Goal: Find specific page/section: Find specific page/section

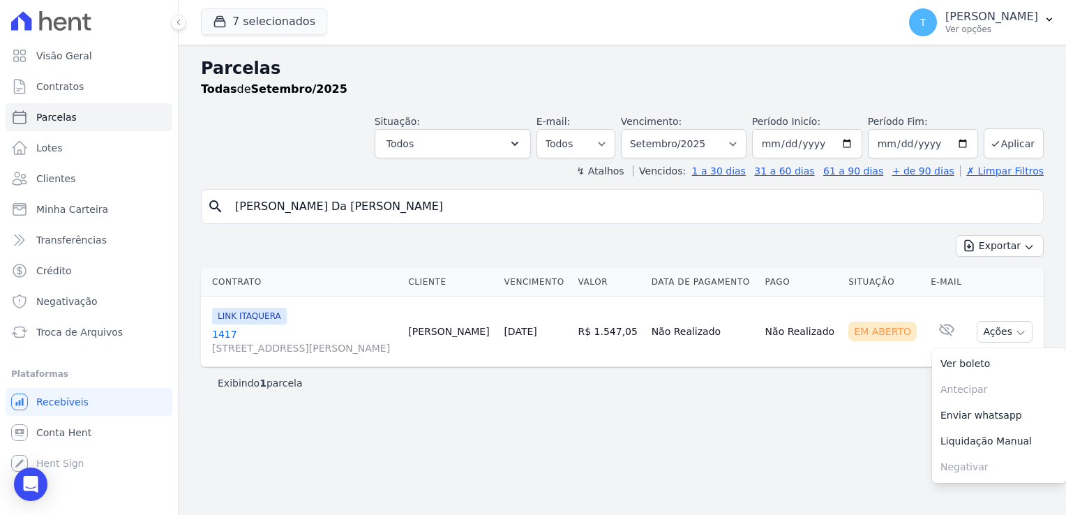
select select
click at [92, 214] on span "Minha Carteira" at bounding box center [72, 209] width 72 height 14
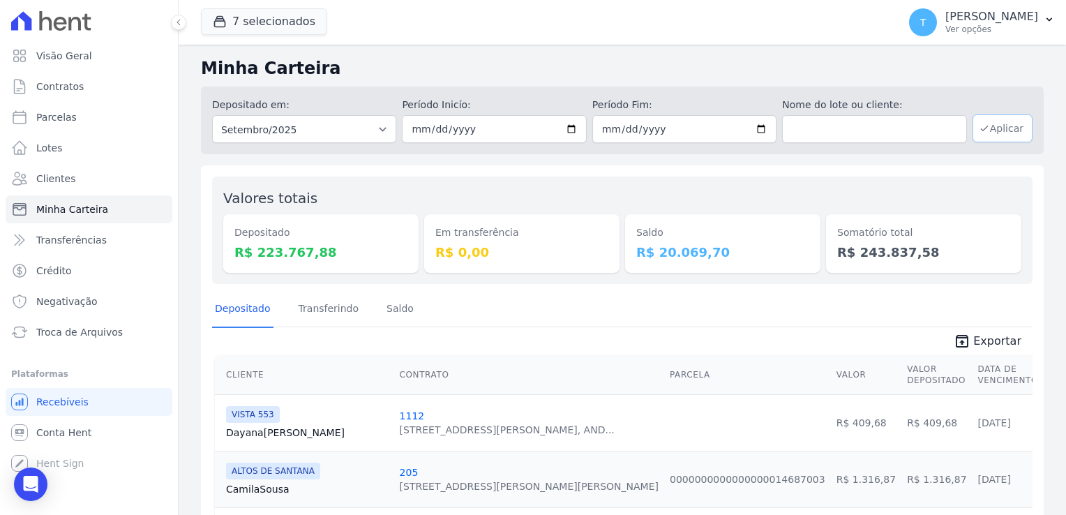
click at [997, 133] on button "Aplicar" at bounding box center [1003, 128] width 60 height 28
click at [282, 32] on button "7 selecionados" at bounding box center [264, 21] width 126 height 27
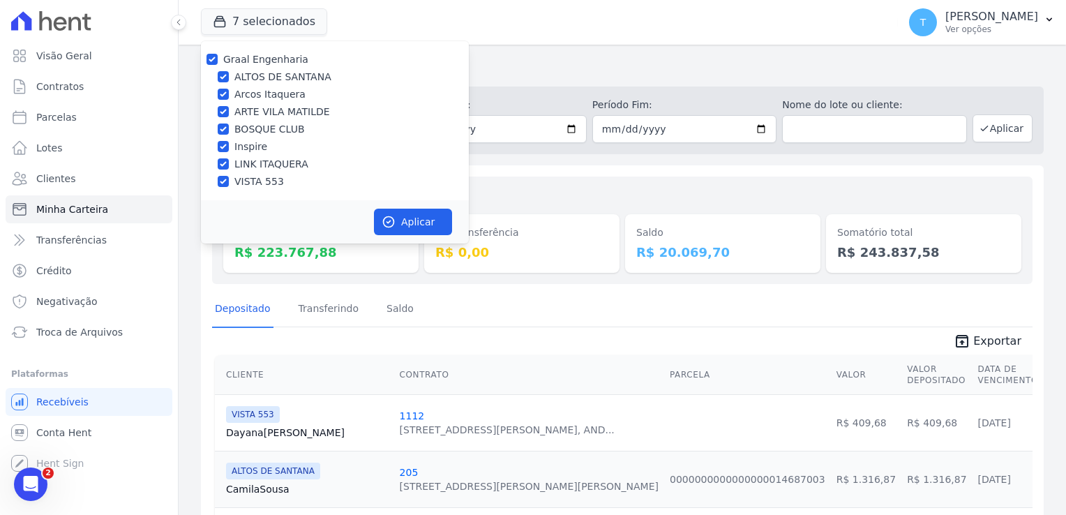
click at [218, 60] on div "Graal Engenharia" at bounding box center [335, 59] width 268 height 15
click at [215, 59] on input "Graal Engenharia" at bounding box center [212, 59] width 11 height 11
checkbox input "false"
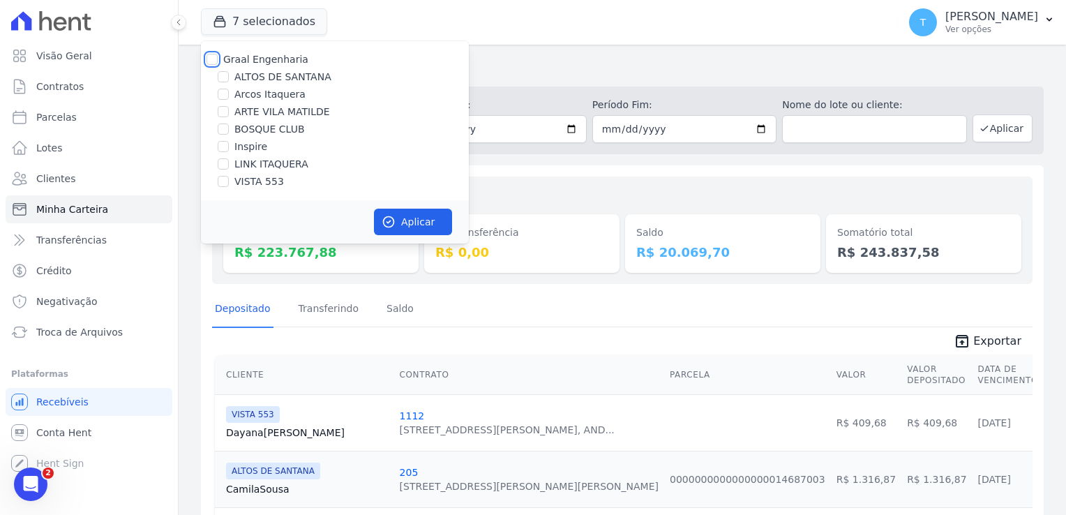
checkbox input "false"
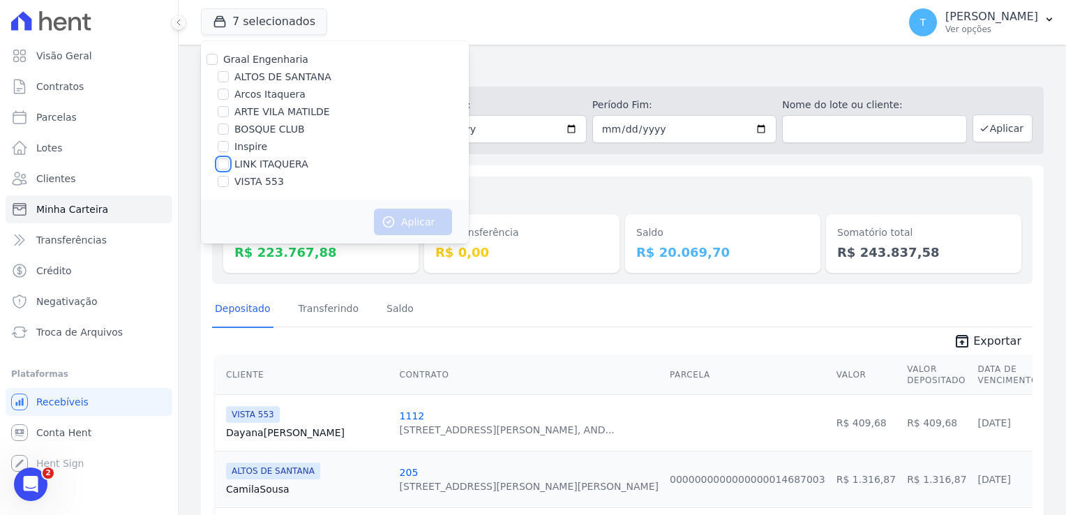
click at [225, 163] on input "LINK ITAQUERA" at bounding box center [223, 163] width 11 height 11
checkbox input "true"
click at [408, 228] on button "Aplicar" at bounding box center [413, 222] width 78 height 27
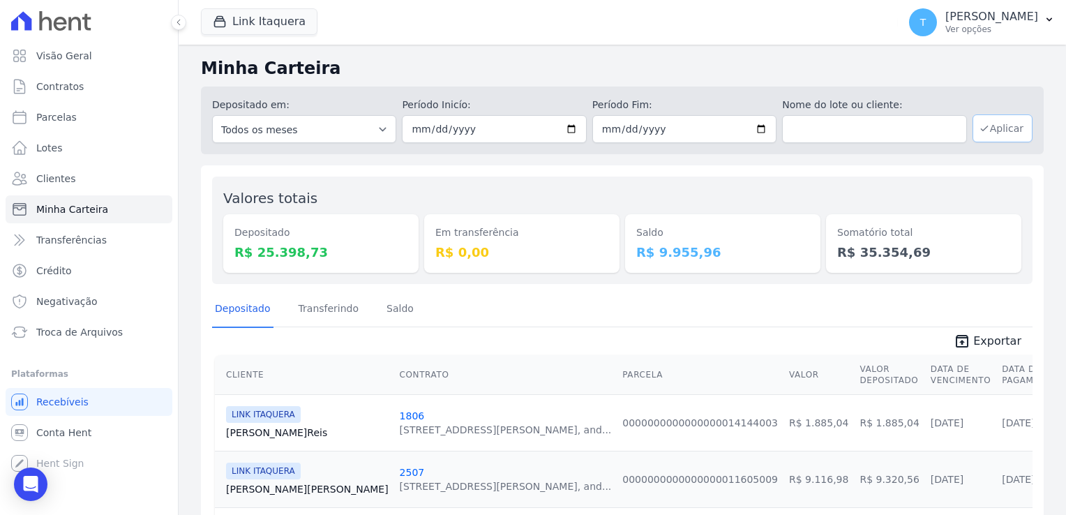
click at [999, 124] on button "Aplicar" at bounding box center [1003, 128] width 60 height 28
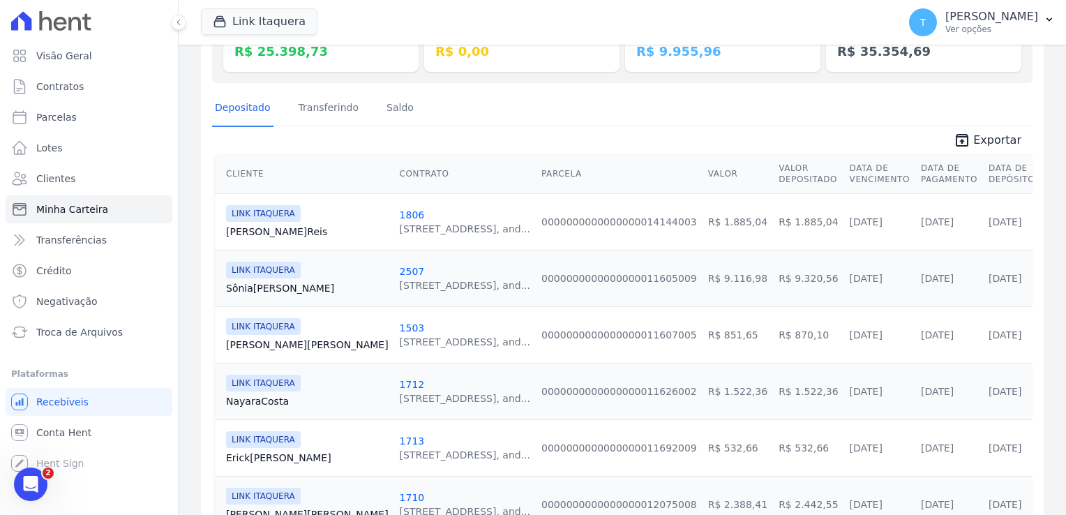
scroll to position [209, 0]
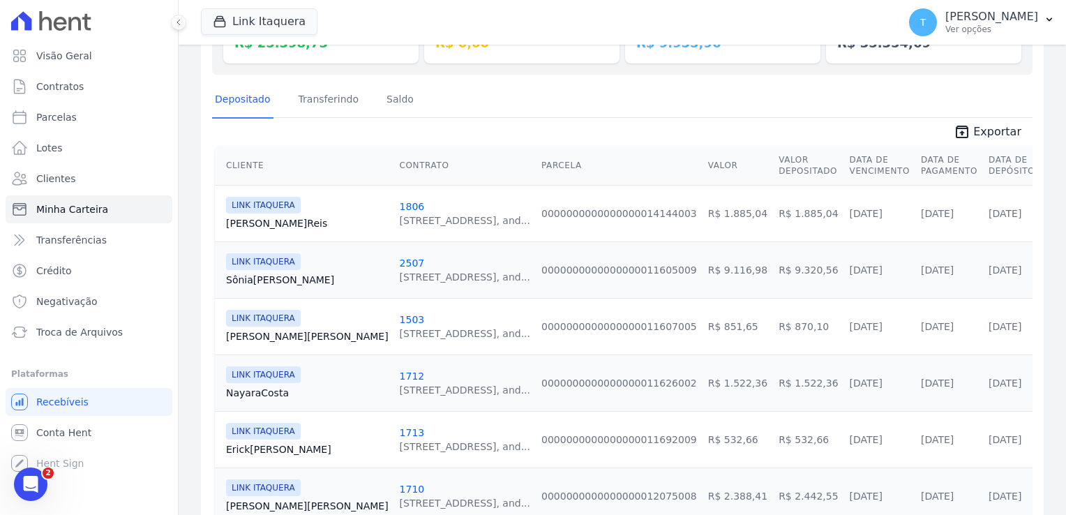
click at [265, 208] on span "LINK ITAQUERA" at bounding box center [263, 205] width 75 height 17
click at [260, 226] on link "[PERSON_NAME]" at bounding box center [307, 223] width 163 height 14
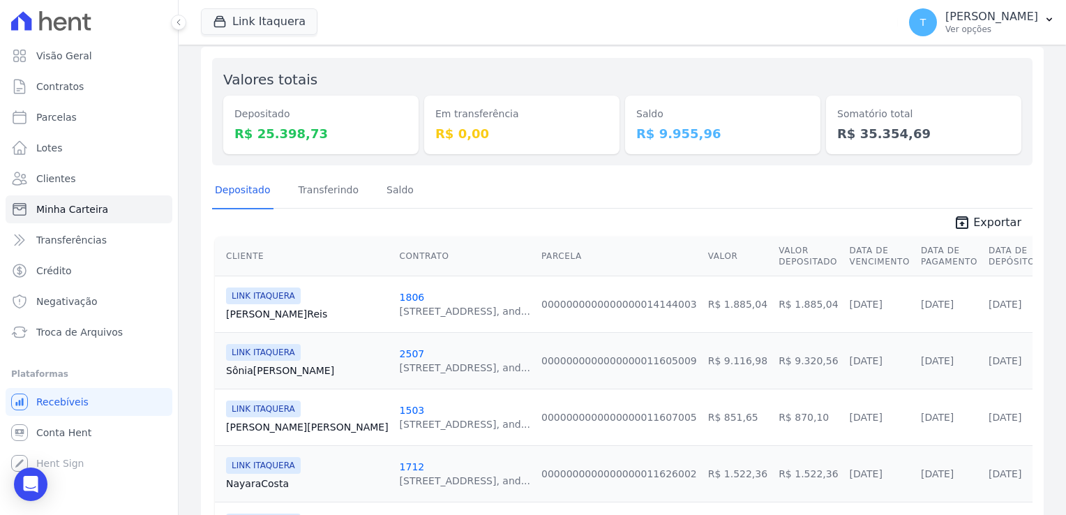
scroll to position [140, 0]
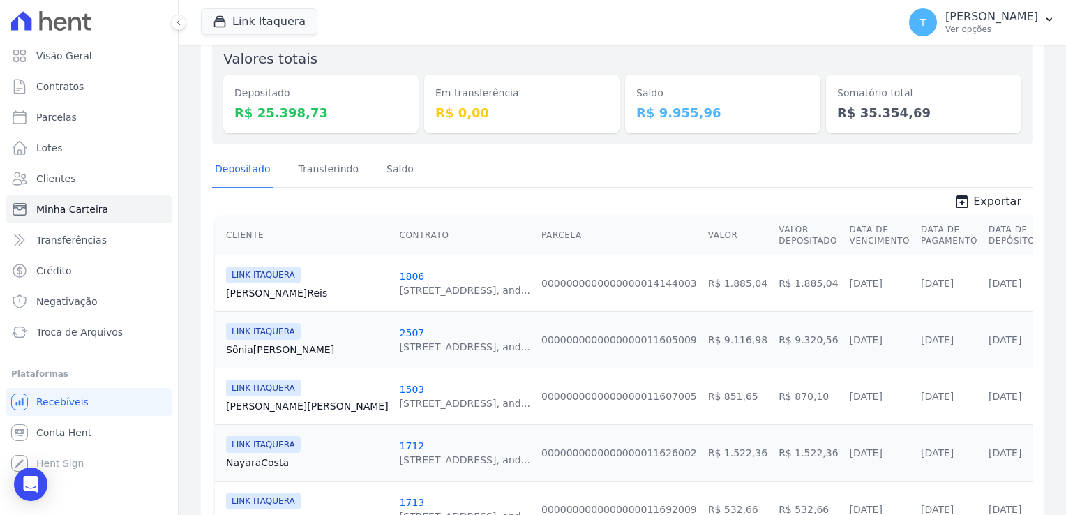
click at [400, 343] on div "[STREET_ADDRESS], and..." at bounding box center [465, 347] width 131 height 14
click at [292, 339] on div "LINK ITAQUERA [GEOGRAPHIC_DATA][PERSON_NAME]" at bounding box center [307, 339] width 163 height 33
click at [279, 350] on link "[PERSON_NAME]" at bounding box center [307, 350] width 163 height 14
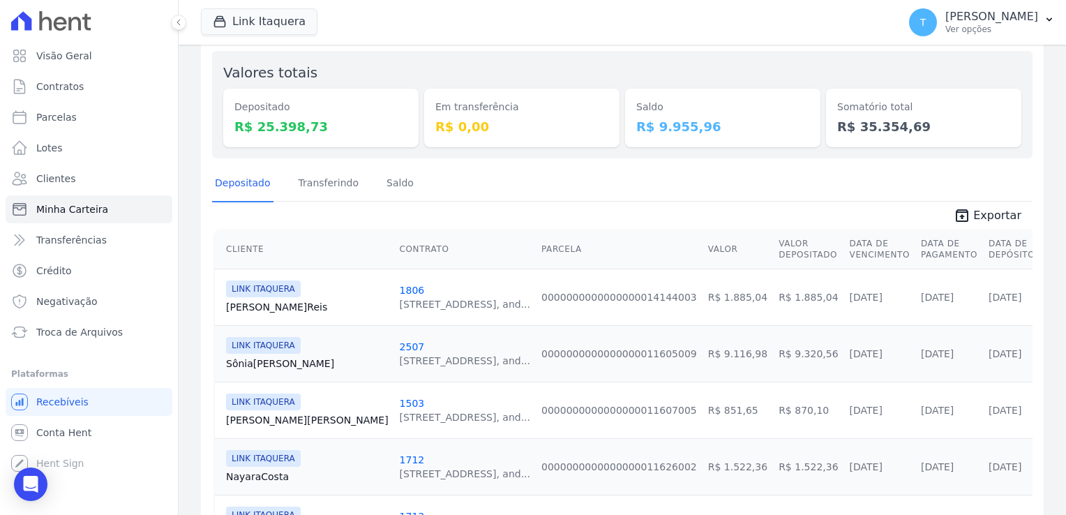
scroll to position [140, 0]
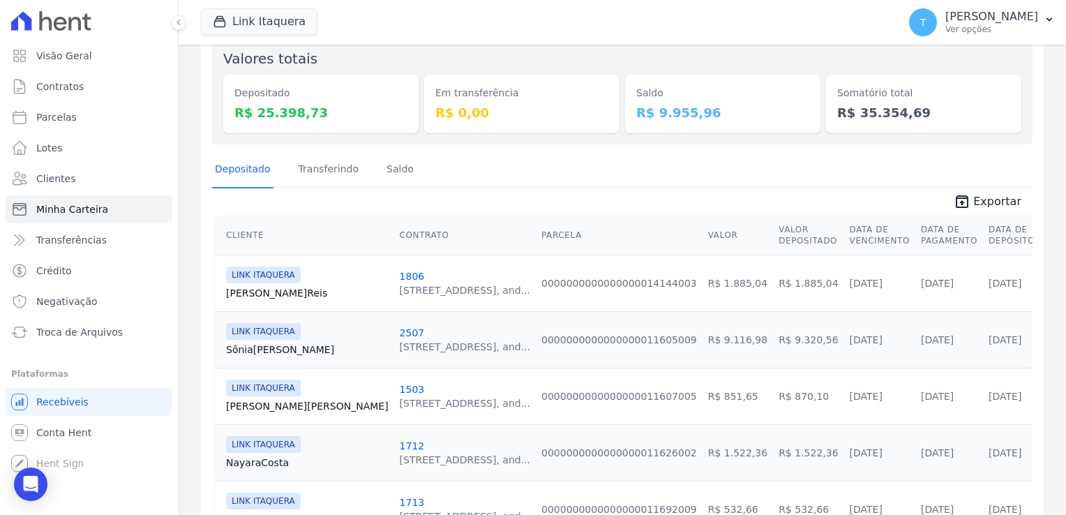
click at [267, 401] on link "[PERSON_NAME] Santos" at bounding box center [307, 406] width 163 height 14
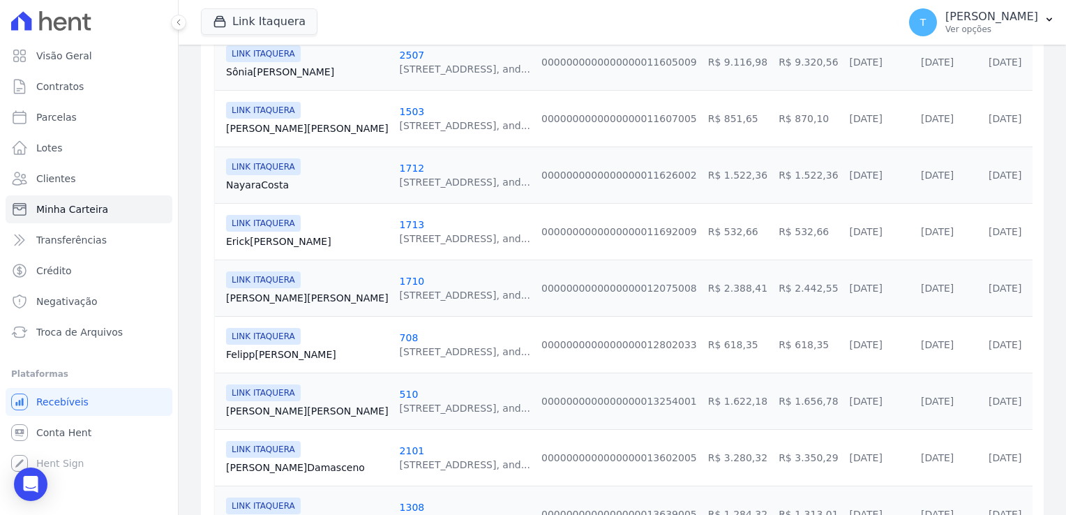
scroll to position [419, 0]
click at [251, 409] on link "[PERSON_NAME]" at bounding box center [307, 410] width 163 height 14
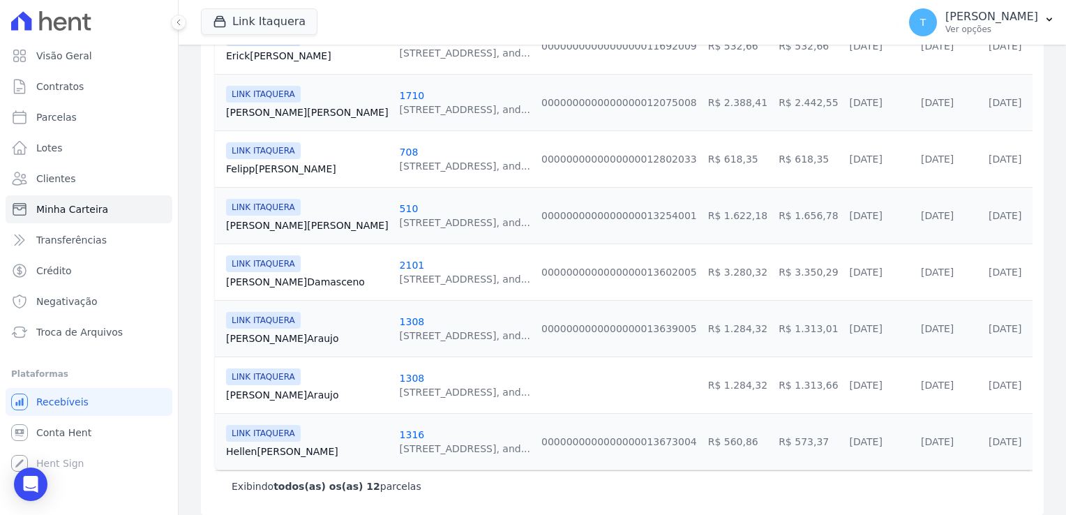
scroll to position [611, 0]
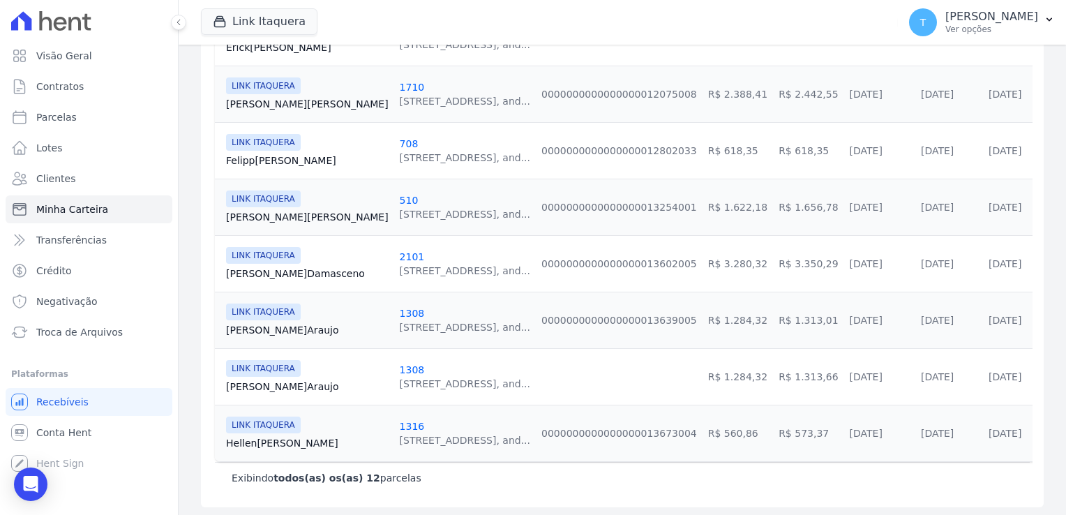
click at [274, 272] on link "[PERSON_NAME][GEOGRAPHIC_DATA]" at bounding box center [307, 274] width 163 height 14
click at [270, 331] on link "[PERSON_NAME]" at bounding box center [307, 330] width 163 height 14
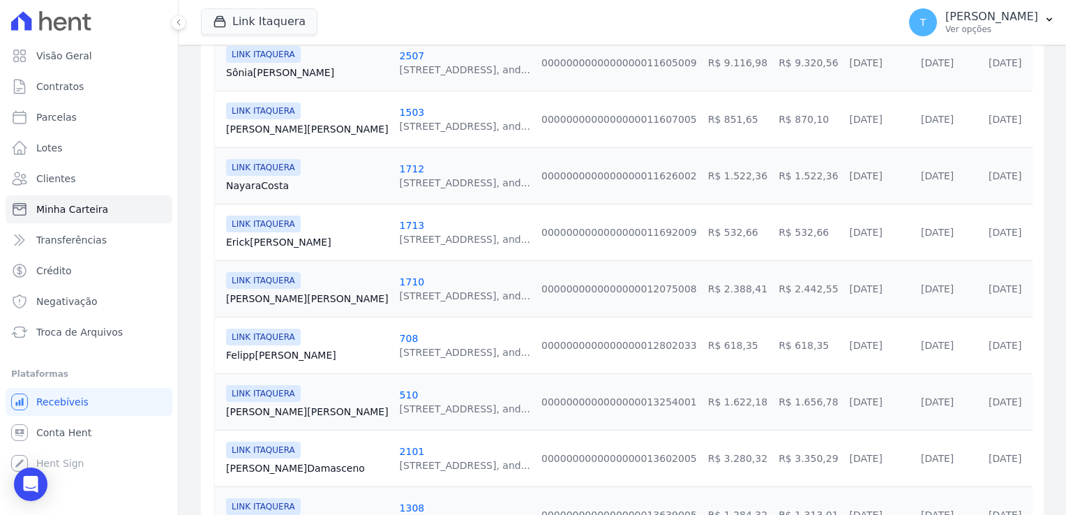
scroll to position [419, 0]
click at [267, 348] on link "Felipp [PERSON_NAME]" at bounding box center [307, 353] width 163 height 14
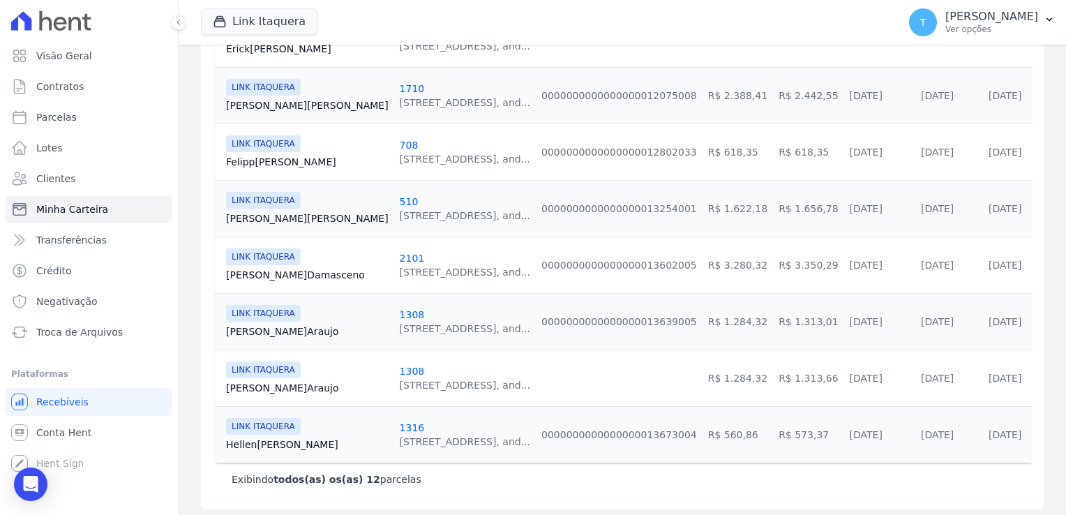
scroll to position [611, 0]
click at [260, 441] on link "[PERSON_NAME][GEOGRAPHIC_DATA]" at bounding box center [307, 443] width 163 height 14
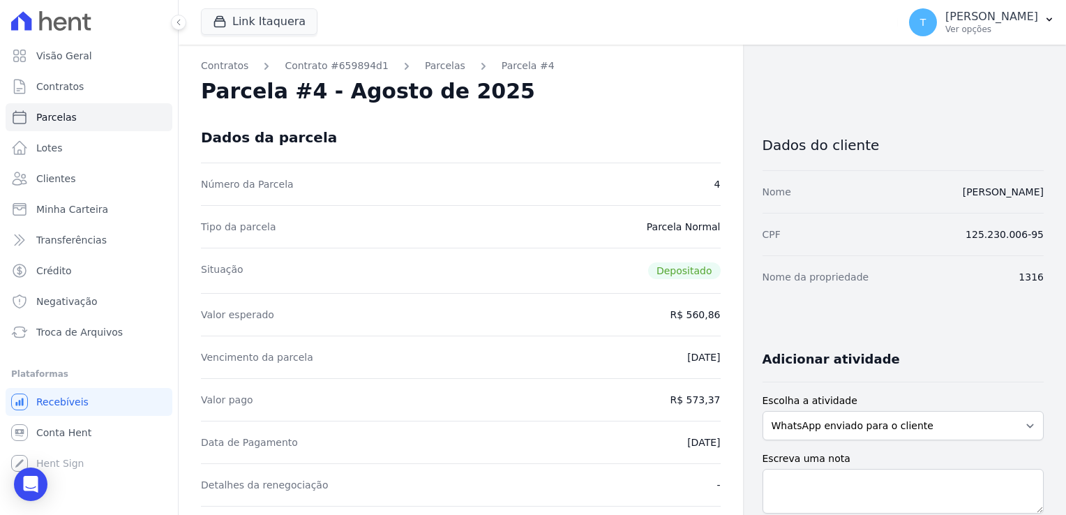
drag, startPoint x: 886, startPoint y: 194, endPoint x: 865, endPoint y: 192, distance: 21.0
click at [864, 194] on div "Nome [PERSON_NAME]" at bounding box center [904, 191] width 282 height 43
drag, startPoint x: 877, startPoint y: 193, endPoint x: 1037, endPoint y: 189, distance: 160.6
copy link "[PERSON_NAME]"
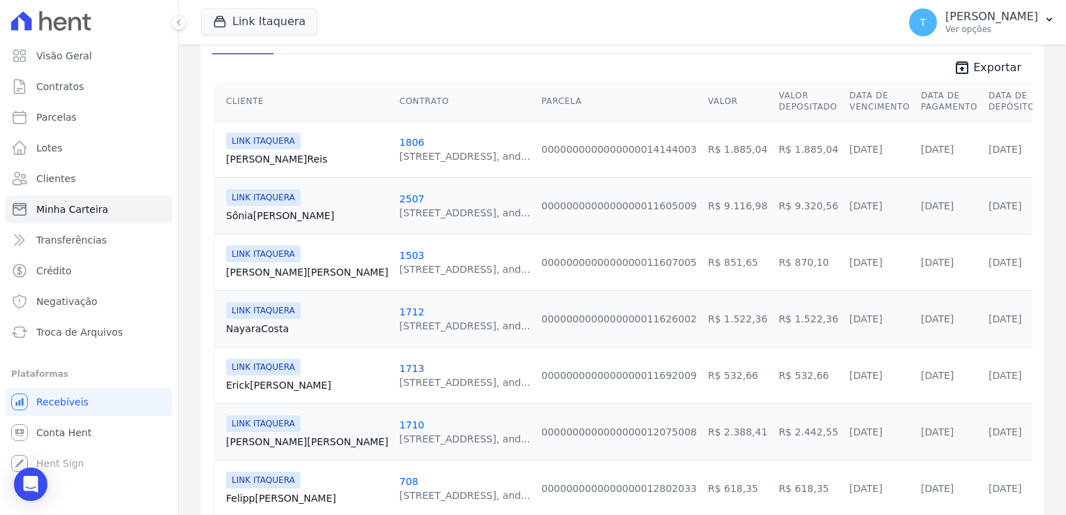
scroll to position [349, 0]
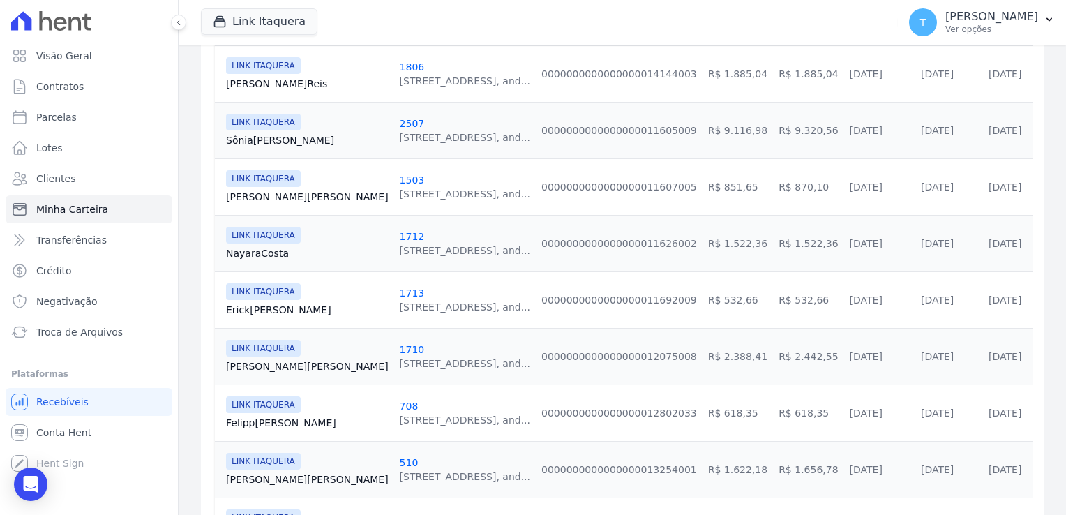
click at [254, 251] on link "[PERSON_NAME][GEOGRAPHIC_DATA]" at bounding box center [307, 253] width 163 height 14
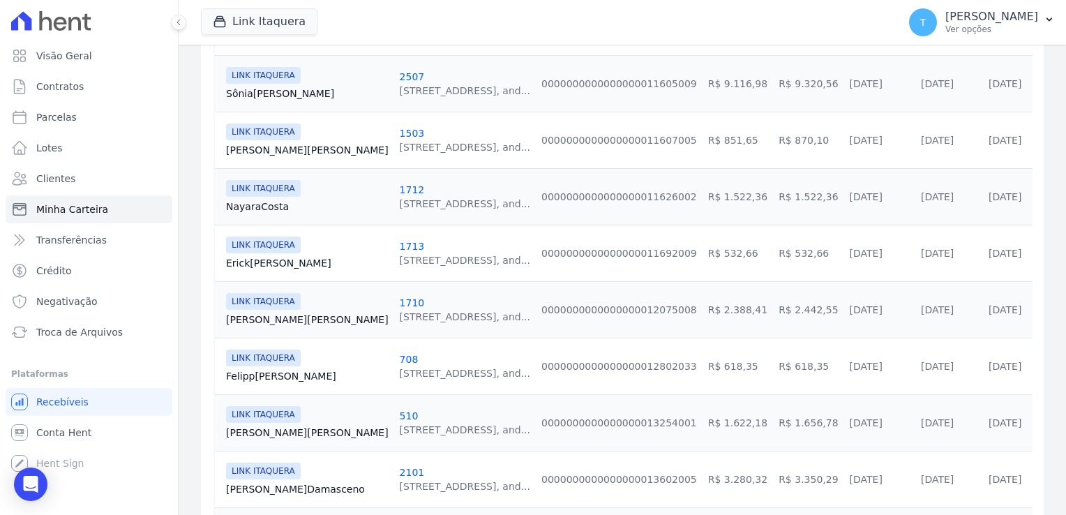
scroll to position [419, 0]
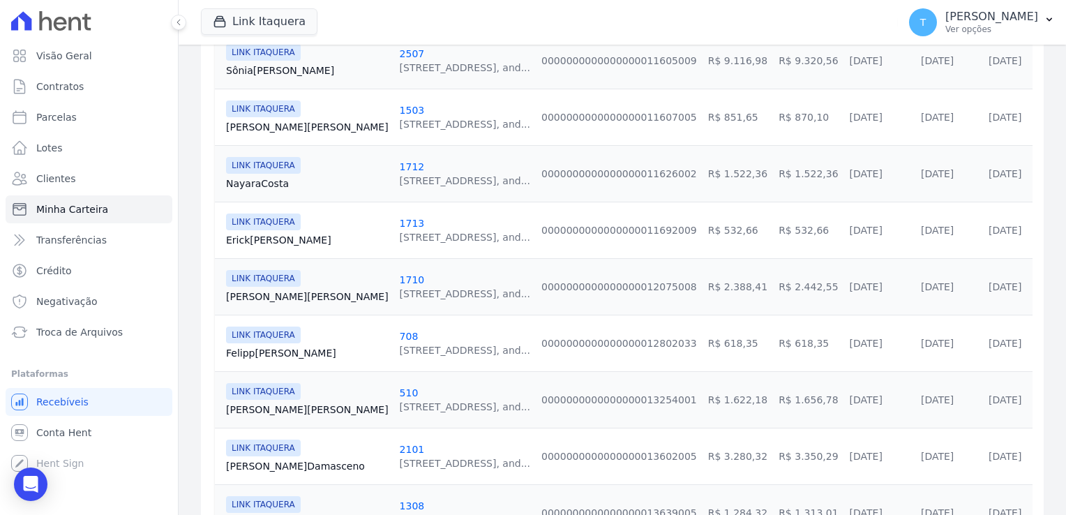
click at [271, 237] on link "[PERSON_NAME]" at bounding box center [307, 240] width 163 height 14
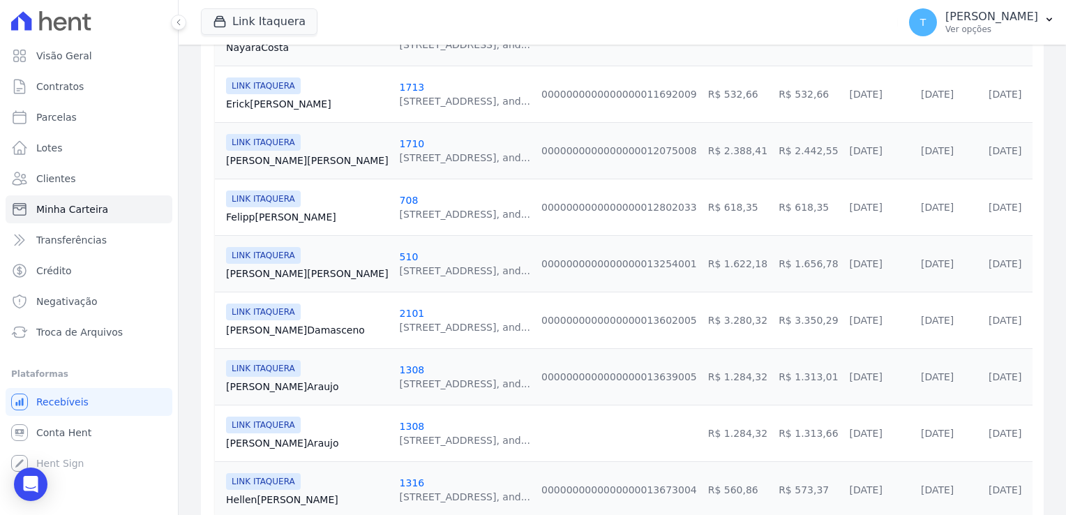
scroll to position [558, 0]
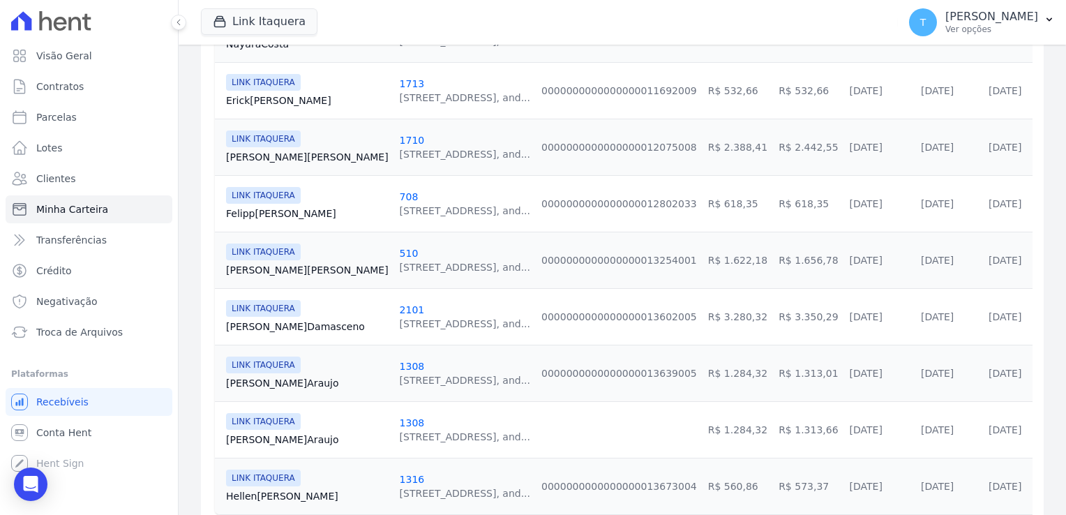
click at [269, 378] on link "[PERSON_NAME]" at bounding box center [307, 383] width 163 height 14
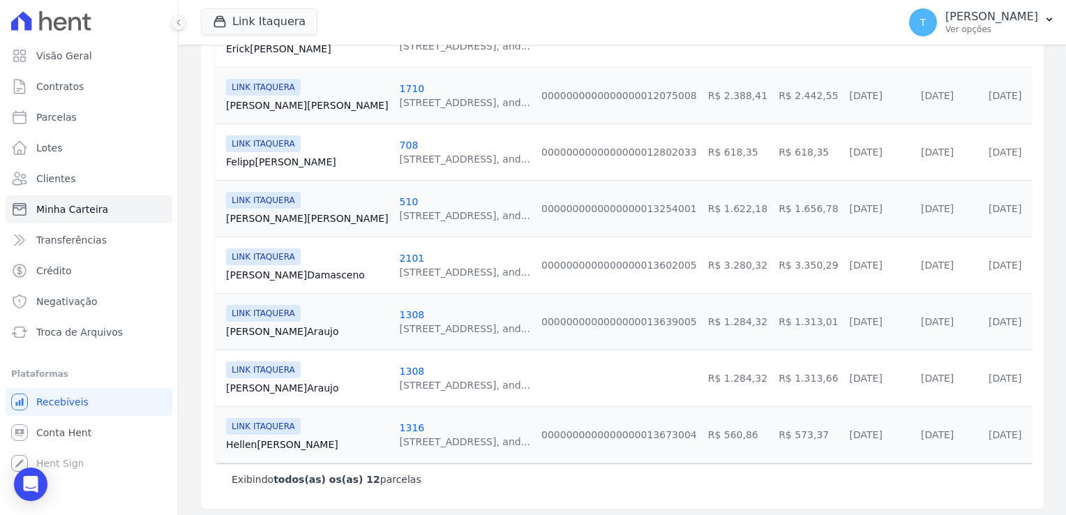
scroll to position [611, 0]
click at [276, 441] on link "[PERSON_NAME][GEOGRAPHIC_DATA]" at bounding box center [307, 443] width 163 height 14
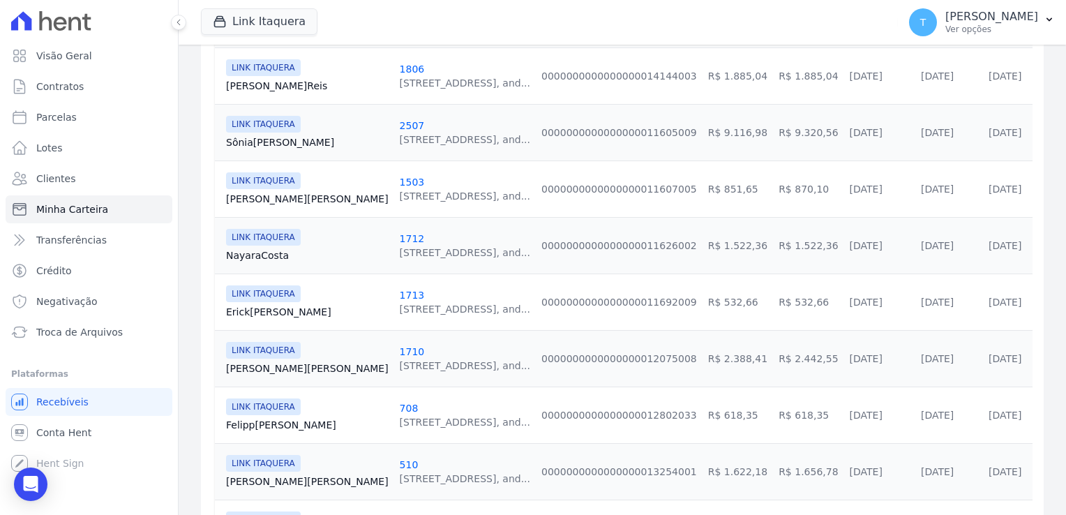
scroll to position [349, 0]
click at [262, 254] on link "[PERSON_NAME][GEOGRAPHIC_DATA]" at bounding box center [307, 253] width 163 height 14
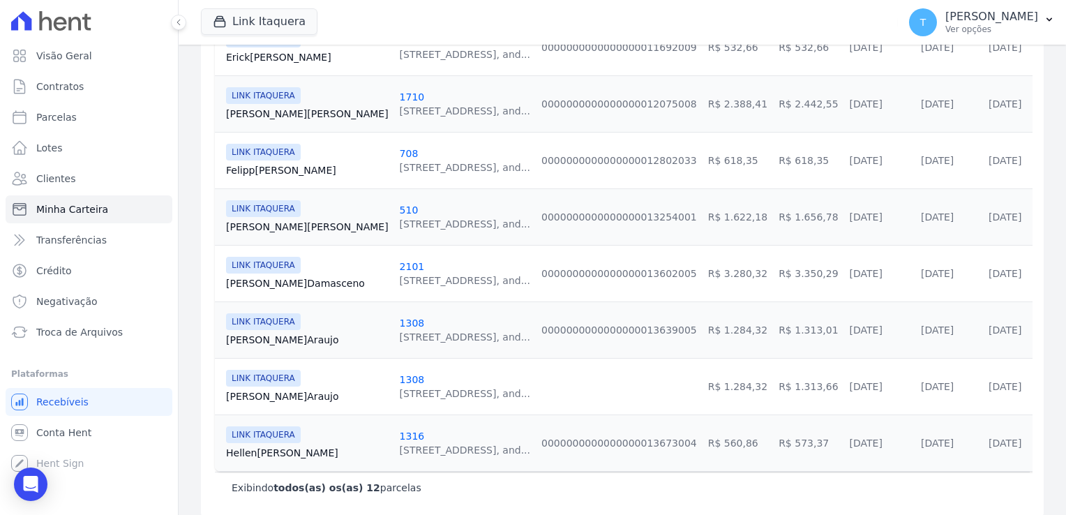
scroll to position [611, 0]
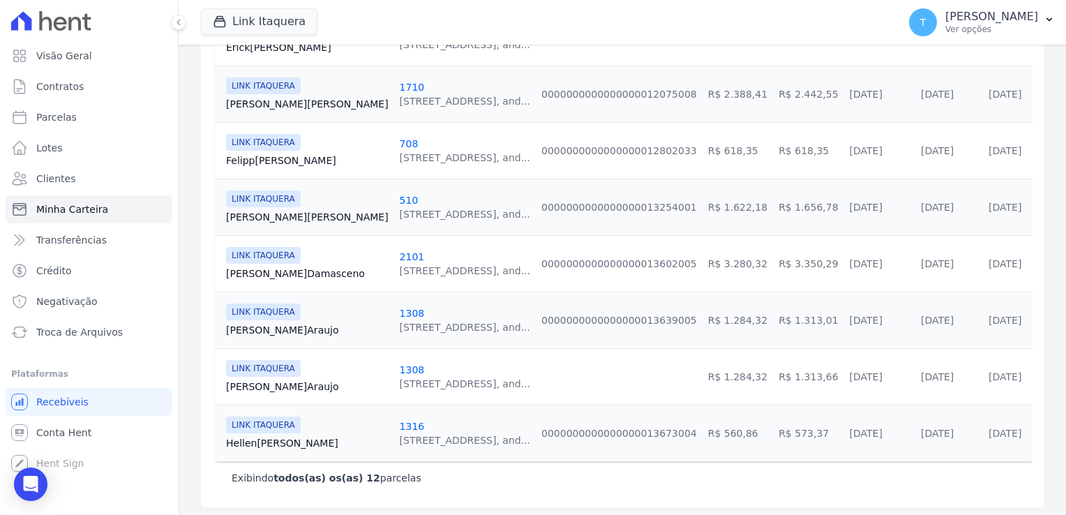
click at [249, 390] on link "[PERSON_NAME]" at bounding box center [307, 387] width 163 height 14
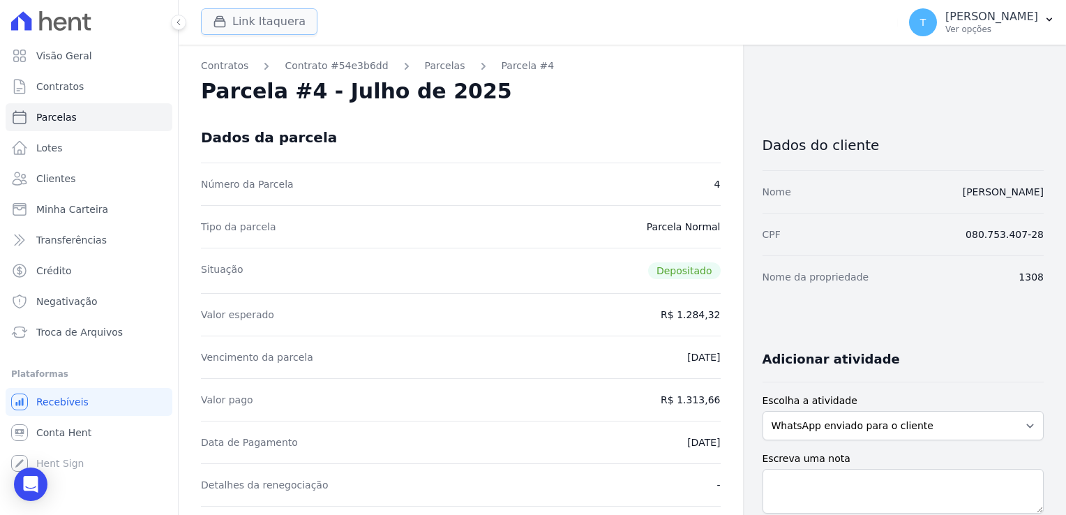
click at [259, 22] on button "Link Itaquera" at bounding box center [259, 21] width 117 height 27
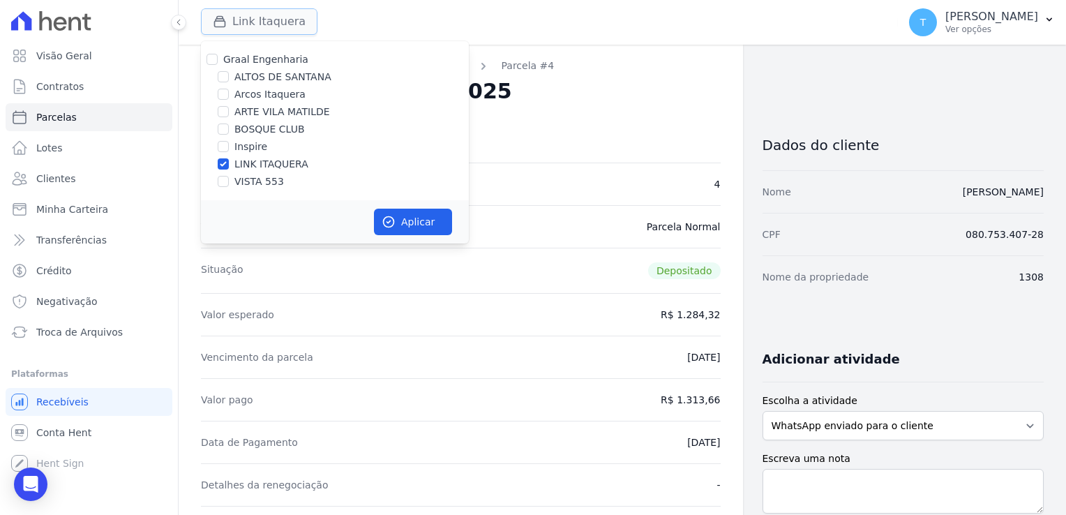
click at [257, 20] on button "Link Itaquera" at bounding box center [259, 21] width 117 height 27
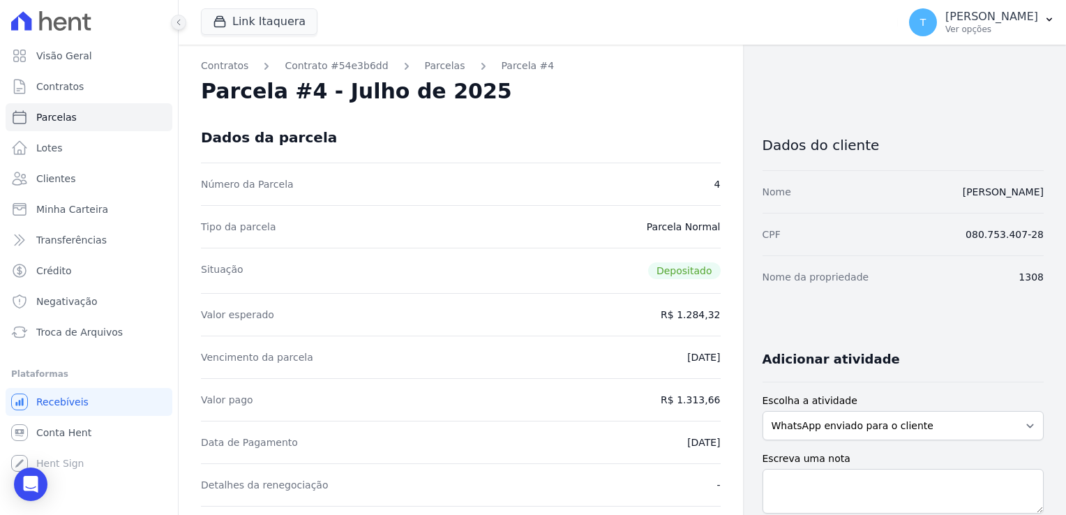
click at [181, 20] on icon at bounding box center [178, 22] width 8 height 8
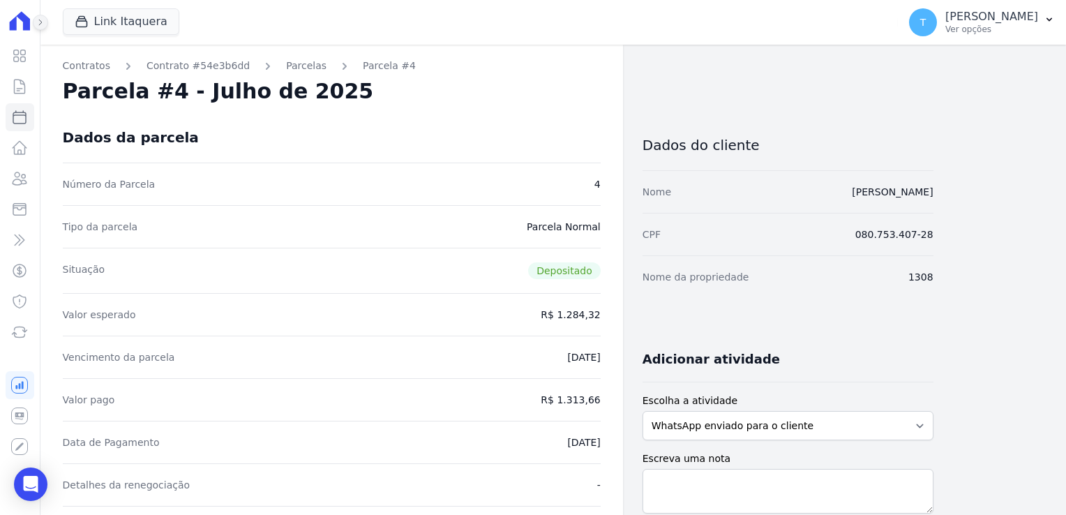
click at [42, 21] on icon at bounding box center [40, 22] width 8 height 8
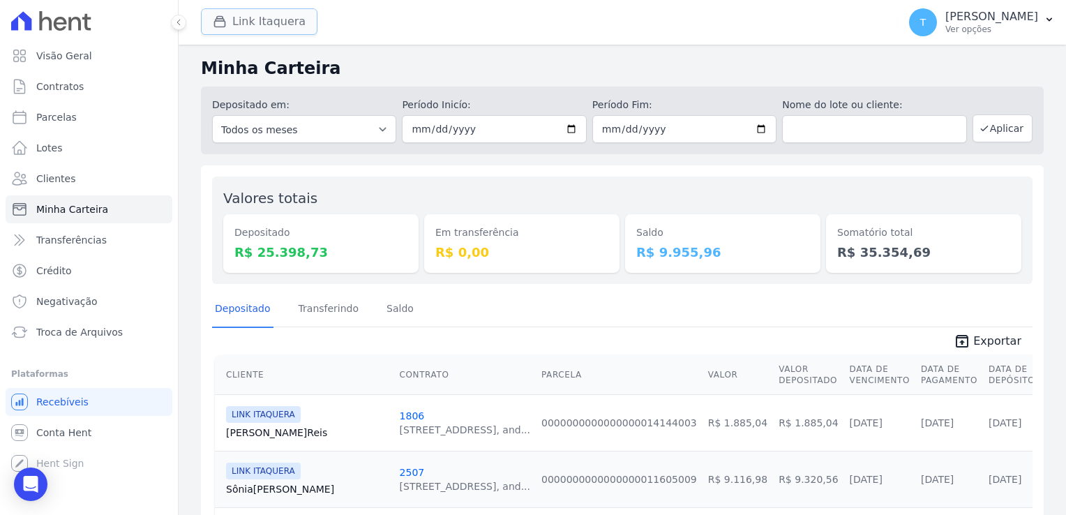
click at [259, 23] on button "Link Itaquera" at bounding box center [259, 21] width 117 height 27
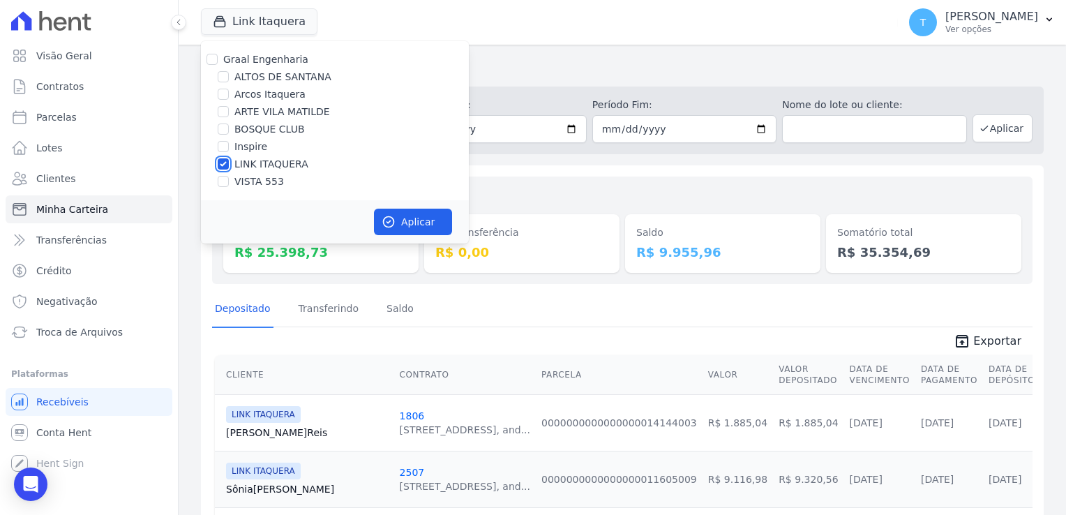
click at [222, 165] on input "LINK ITAQUERA" at bounding box center [223, 163] width 11 height 11
checkbox input "false"
click at [224, 147] on input "Inspire" at bounding box center [223, 146] width 11 height 11
checkbox input "true"
click at [413, 223] on button "Aplicar" at bounding box center [413, 222] width 78 height 27
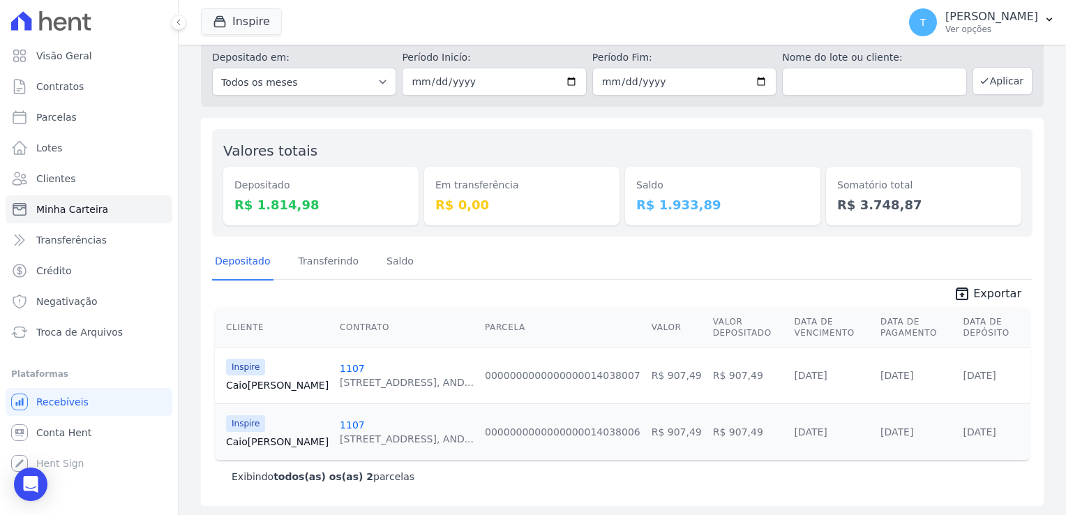
scroll to position [47, 0]
click at [1003, 83] on button "Aplicar" at bounding box center [1003, 81] width 60 height 28
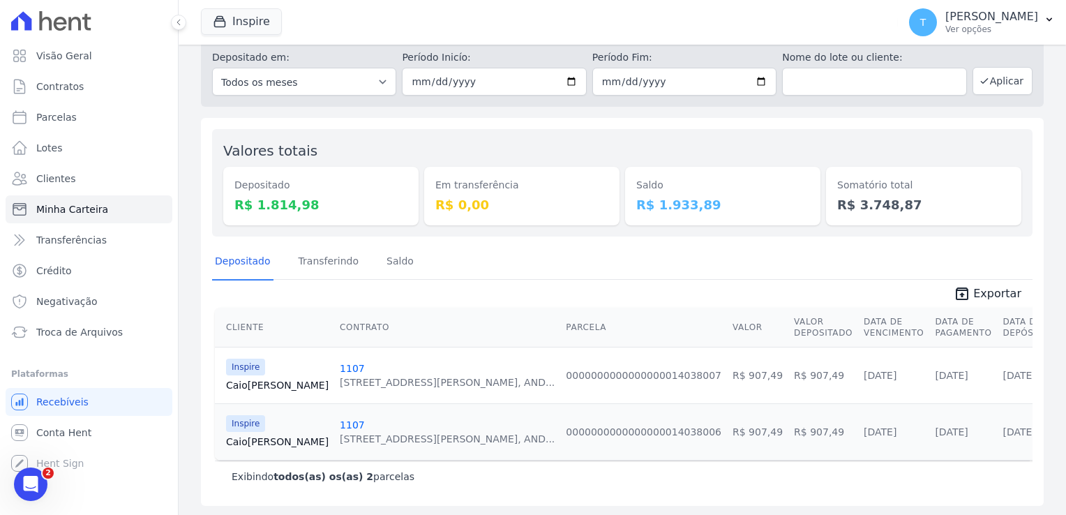
scroll to position [47, 0]
click at [254, 385] on link "Caio Martins" at bounding box center [277, 385] width 103 height 14
click at [340, 424] on link "1107" at bounding box center [352, 424] width 25 height 11
